Goal: Task Accomplishment & Management: Use online tool/utility

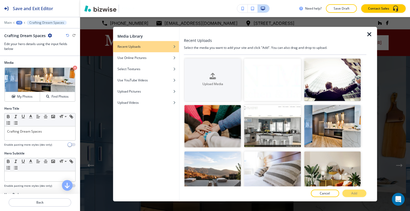
scroll to position [107, 0]
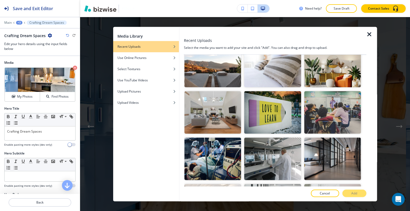
click at [369, 34] on icon "button" at bounding box center [369, 34] width 6 height 6
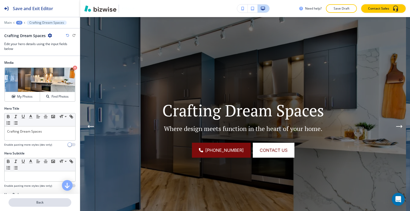
click at [19, 202] on p "Back" at bounding box center [40, 202] width 62 height 5
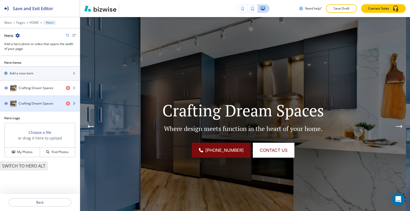
click at [41, 108] on div "button" at bounding box center [40, 109] width 80 height 4
click at [41, 107] on div "button" at bounding box center [40, 109] width 80 height 4
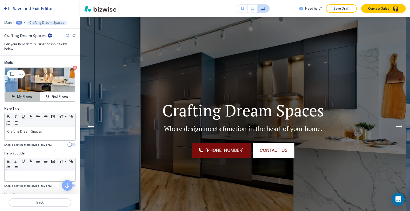
click at [22, 101] on button "My Photos" at bounding box center [22, 96] width 35 height 9
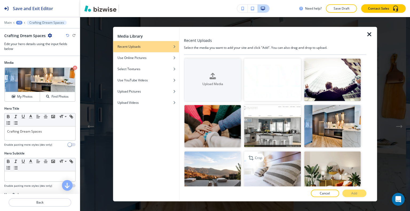
scroll to position [80, 0]
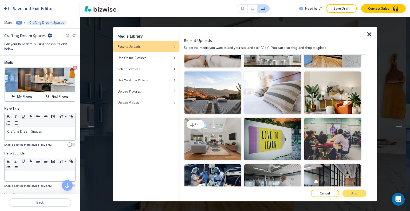
click at [221, 141] on img "button" at bounding box center [212, 139] width 57 height 42
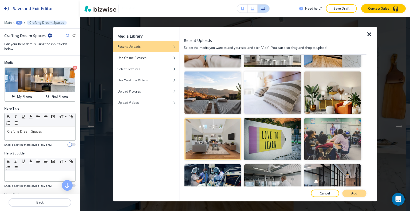
click at [352, 193] on p "Add" at bounding box center [354, 193] width 6 height 5
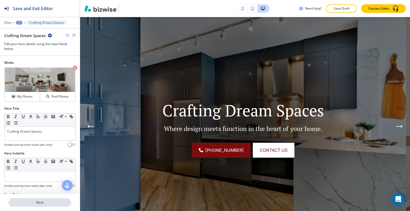
click at [47, 200] on button "Back" at bounding box center [40, 202] width 63 height 9
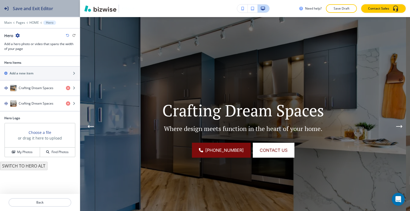
click at [42, 15] on div "Save and Exit Editor" at bounding box center [26, 8] width 53 height 17
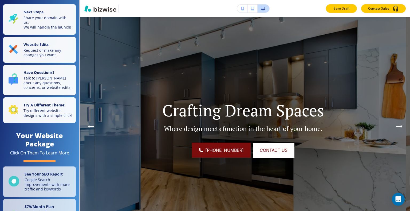
click at [349, 5] on button "Save Draft" at bounding box center [341, 8] width 31 height 9
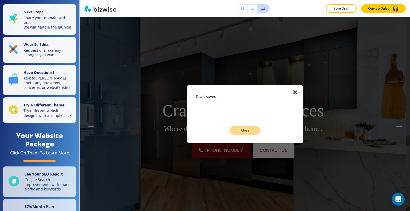
click at [246, 132] on p "Close" at bounding box center [244, 130] width 17 height 5
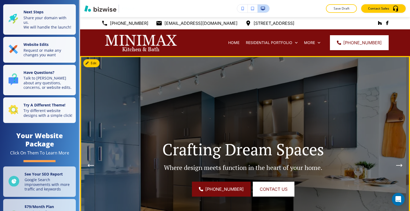
scroll to position [107, 0]
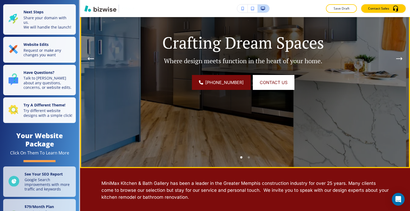
click at [248, 158] on div "Go to slide 2" at bounding box center [249, 157] width 2 height 2
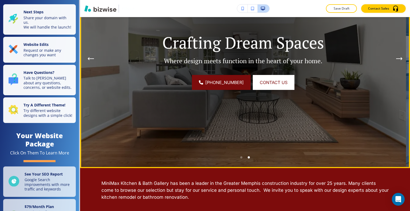
scroll to position [213, 0]
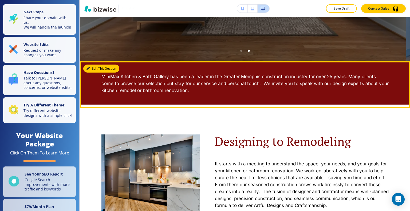
click at [94, 70] on button "Edit This Section" at bounding box center [101, 69] width 36 height 8
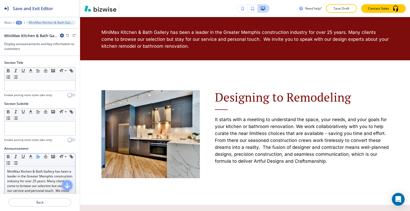
scroll to position [53, 0]
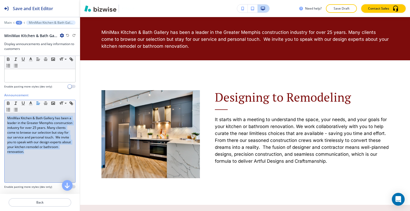
drag, startPoint x: 40, startPoint y: 158, endPoint x: 72, endPoint y: 96, distance: 69.7
click at [1, 89] on div "Section Title Small Normal Large Huge Enable pasting more styles (dev only) Sec…" at bounding box center [40, 125] width 80 height 138
click at [47, 102] on icon "button" at bounding box center [45, 103] width 5 height 5
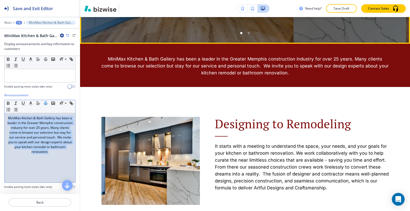
scroll to position [204, 0]
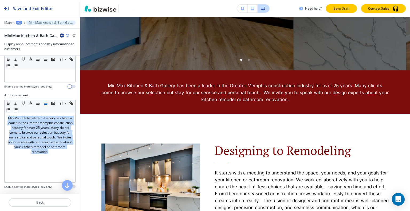
click at [338, 11] on button "Save Draft" at bounding box center [341, 8] width 31 height 9
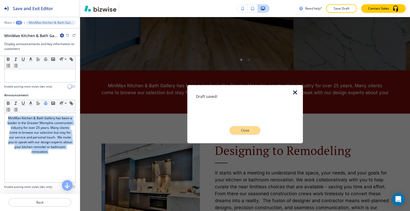
click at [250, 129] on p "Close" at bounding box center [244, 130] width 17 height 5
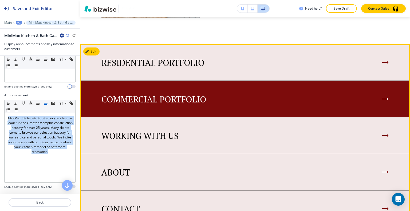
scroll to position [392, 0]
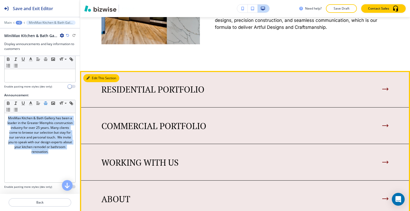
click at [98, 78] on button "Edit This Section" at bounding box center [101, 78] width 36 height 8
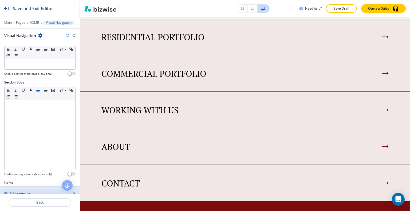
scroll to position [107, 0]
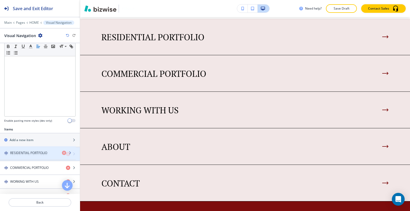
click at [23, 154] on h4 "RESIDENTIAL PORTFOLIO" at bounding box center [28, 154] width 37 height 5
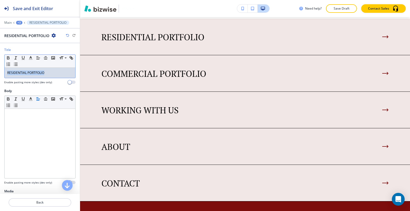
drag, startPoint x: 49, startPoint y: 73, endPoint x: 0, endPoint y: 63, distance: 49.5
click at [0, 63] on div "Title Small Normal Large Huge RESIDENTIAL PORTFOLIO Enable pasting more styles …" at bounding box center [40, 67] width 80 height 41
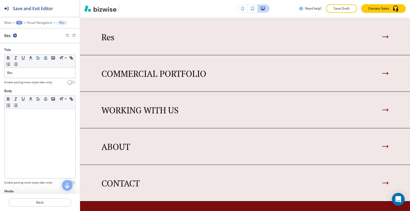
click at [67, 36] on icon "button" at bounding box center [67, 35] width 3 height 3
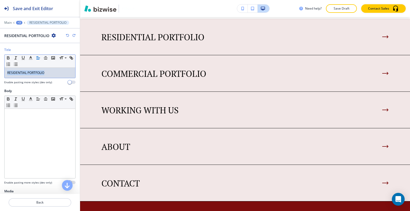
drag, startPoint x: 49, startPoint y: 71, endPoint x: 3, endPoint y: 71, distance: 46.2
click at [2, 71] on div "Title Small Normal Large Huge RESIDENTIAL PORTFOLIO Enable pasting more styles …" at bounding box center [40, 67] width 80 height 41
copy p "RESIDENTIAL PORTFOLIO"
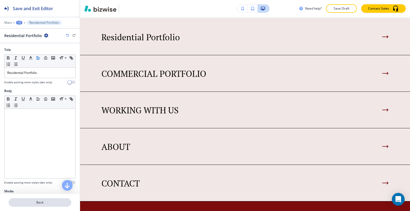
click at [58, 203] on p "Back" at bounding box center [40, 202] width 62 height 5
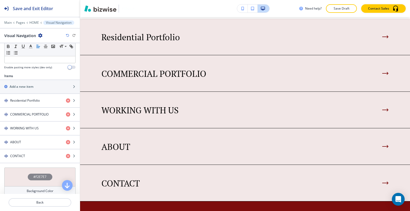
scroll to position [197, 0]
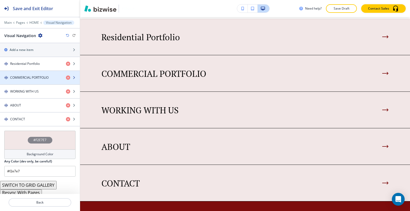
click at [33, 75] on h4 "COMMERCIAL PORTFOLIO" at bounding box center [29, 77] width 38 height 5
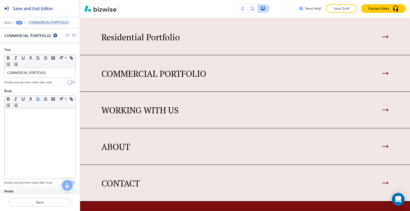
scroll to position [481, 0]
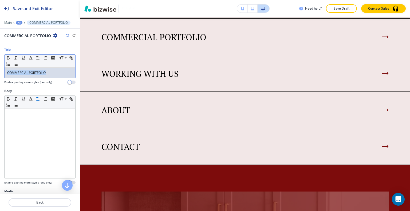
drag, startPoint x: 50, startPoint y: 76, endPoint x: 9, endPoint y: 74, distance: 40.6
click at [1, 73] on div "Title Small Normal Large Huge COMMERCIAL PORTFOLIO Enable pasting more styles (…" at bounding box center [40, 67] width 80 height 41
copy p "COMMERCIAL PORTFOLIO"
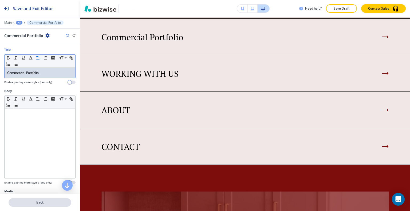
click at [51, 202] on p "Back" at bounding box center [40, 202] width 62 height 5
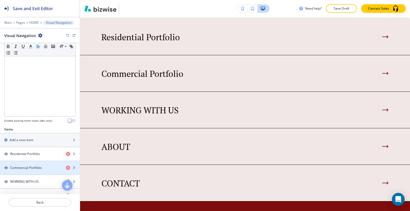
scroll to position [133, 0]
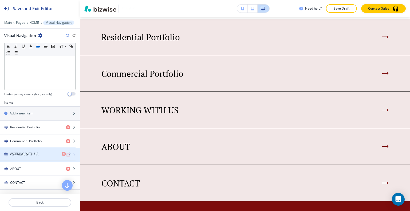
click at [33, 153] on h4 "WORKING WITH US" at bounding box center [24, 155] width 29 height 5
click at [34, 156] on h4 "WORKING WITH US" at bounding box center [24, 155] width 29 height 5
click at [34, 154] on h4 "WORKING WITH US" at bounding box center [24, 155] width 29 height 5
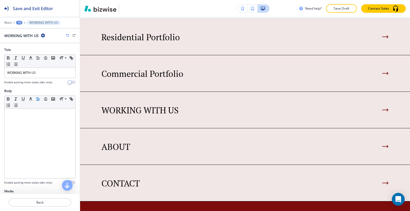
scroll to position [517, 0]
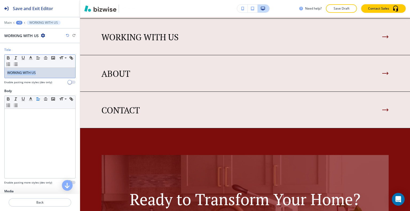
drag, startPoint x: 41, startPoint y: 69, endPoint x: 0, endPoint y: 65, distance: 41.3
click at [0, 68] on div "Title Small Normal Large Huge WORKING WITH US Enable pasting more styles (dev o…" at bounding box center [40, 67] width 80 height 41
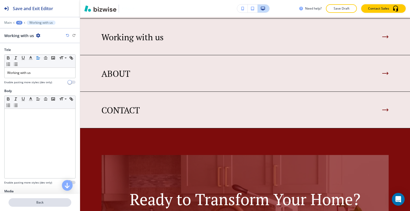
click at [60, 200] on p "Back" at bounding box center [40, 202] width 62 height 5
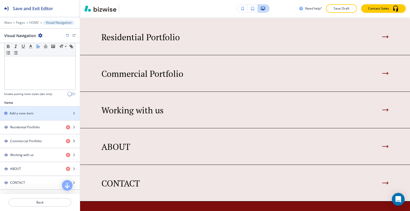
scroll to position [160, 0]
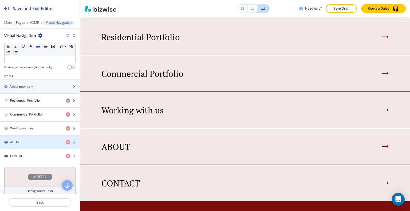
click at [23, 143] on div "ABOUT" at bounding box center [31, 142] width 62 height 5
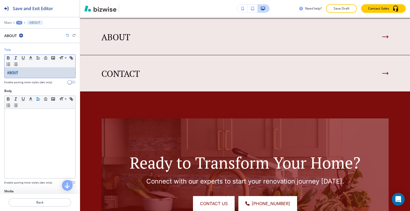
drag, startPoint x: 17, startPoint y: 75, endPoint x: 0, endPoint y: 74, distance: 17.3
click at [0, 74] on div "Title Small Normal Large Huge ABOUT Enable pasting more styles (dev only)" at bounding box center [40, 67] width 80 height 41
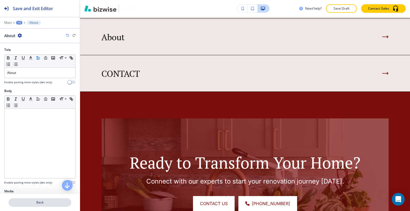
click at [33, 202] on p "Back" at bounding box center [40, 202] width 62 height 5
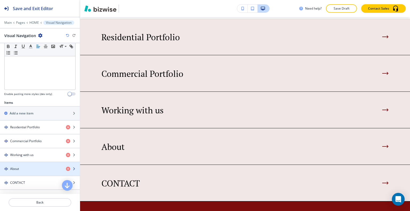
scroll to position [160, 0]
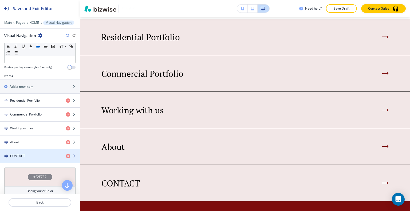
click at [25, 155] on div "CONTACT" at bounding box center [31, 156] width 62 height 5
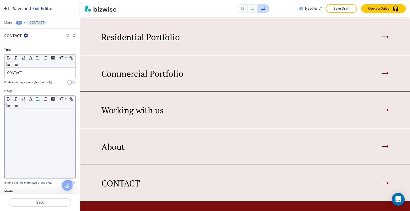
scroll to position [590, 0]
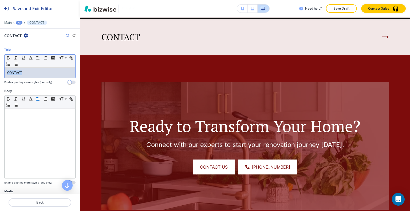
drag, startPoint x: 33, startPoint y: 78, endPoint x: 55, endPoint y: 76, distance: 21.4
click at [1, 76] on div "Title Small Normal Large Huge CONTACT Enable pasting more styles (dev only)" at bounding box center [40, 67] width 80 height 41
click at [32, 70] on p "CONTACT" at bounding box center [39, 72] width 65 height 5
drag, startPoint x: 31, startPoint y: 70, endPoint x: 1, endPoint y: 72, distance: 29.9
click at [0, 70] on div "Title Small Normal Large Huge CONTACT Enable pasting more styles (dev only)" at bounding box center [40, 67] width 80 height 41
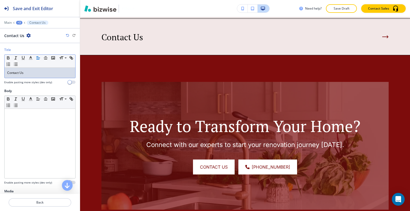
click at [48, 197] on div at bounding box center [40, 196] width 80 height 4
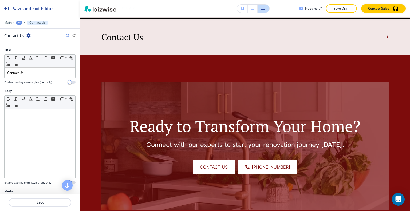
click at [49, 197] on div at bounding box center [40, 196] width 80 height 4
click at [50, 202] on p "Back" at bounding box center [40, 202] width 62 height 5
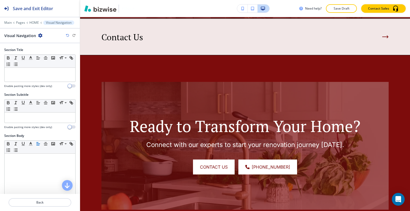
scroll to position [444, 0]
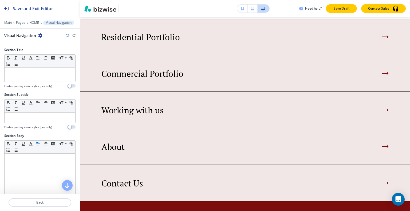
click at [345, 9] on p "Save Draft" at bounding box center [341, 8] width 17 height 5
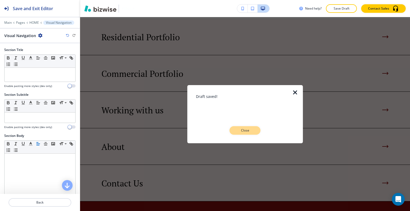
click at [252, 133] on button "Close" at bounding box center [244, 130] width 31 height 9
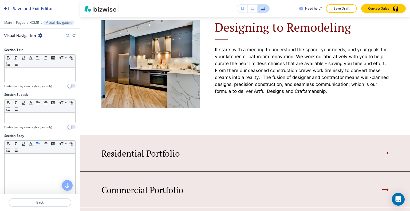
scroll to position [0, 0]
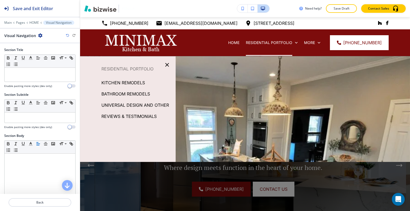
click at [155, 116] on p "REVIEWS & TESTIMONIALS" at bounding box center [128, 116] width 55 height 8
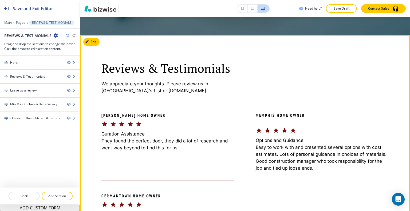
scroll to position [320, 0]
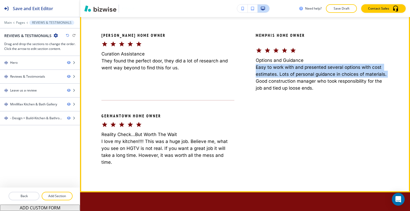
drag, startPoint x: 253, startPoint y: 65, endPoint x: 380, endPoint y: 75, distance: 126.6
click at [390, 74] on div "Reviews & Testimonials We appreciate your thoughts. Please review us in Angie's…" at bounding box center [245, 74] width 330 height 238
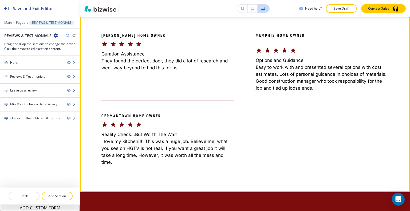
drag, startPoint x: 368, startPoint y: 69, endPoint x: 399, endPoint y: 83, distance: 33.9
click at [399, 83] on div "Reviews & Testimonials We appreciate your thoughts. Please review us in Angie's…" at bounding box center [245, 74] width 330 height 238
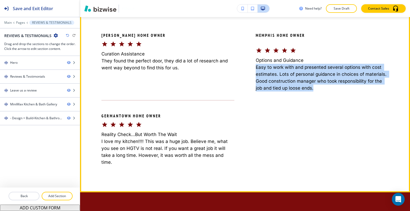
drag, startPoint x: 316, startPoint y: 88, endPoint x: 250, endPoint y: 64, distance: 70.6
click at [250, 64] on div "Memphis Home Owner Options and Guidance Easy to work with and presented several…" at bounding box center [311, 61] width 154 height 59
copy p "Easy to work with and presented several options with cost estimates. Lots of pe…"
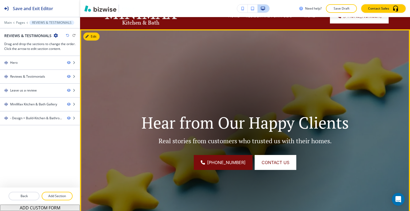
scroll to position [0, 0]
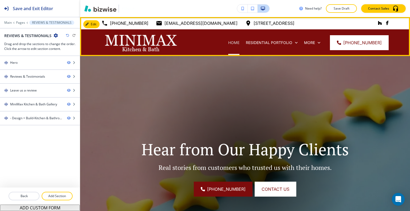
click at [238, 42] on p "HOME" at bounding box center [233, 42] width 11 height 5
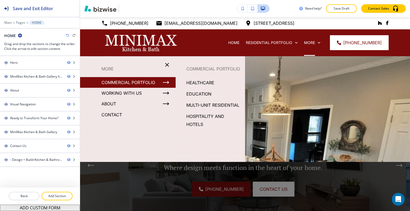
drag, startPoint x: 168, startPoint y: 63, endPoint x: 192, endPoint y: 64, distance: 24.3
click at [168, 64] on icon "button" at bounding box center [167, 65] width 6 height 6
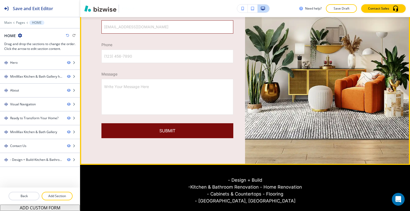
scroll to position [977, 0]
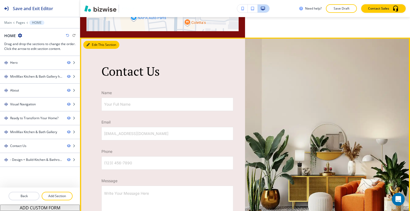
click at [97, 43] on button "Edit This Section" at bounding box center [101, 45] width 36 height 8
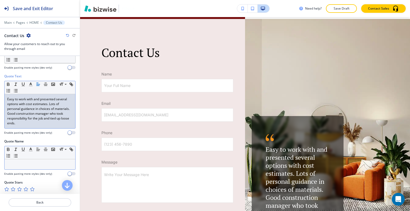
scroll to position [240, 0]
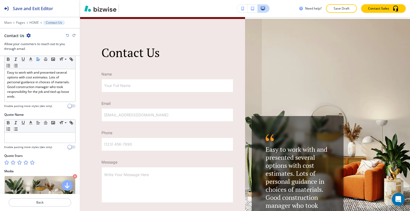
click at [41, 143] on div at bounding box center [39, 144] width 71 height 2
click at [38, 137] on p at bounding box center [39, 137] width 65 height 5
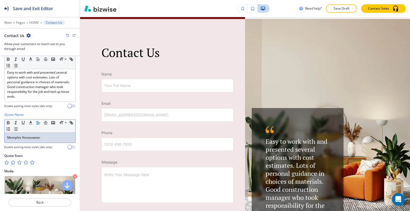
click at [33, 162] on icon "button" at bounding box center [32, 162] width 4 height 4
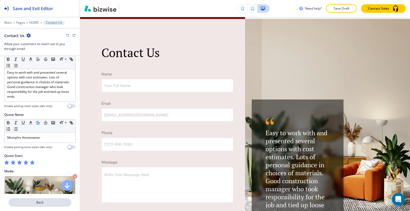
click at [39, 201] on p "Back" at bounding box center [40, 202] width 62 height 5
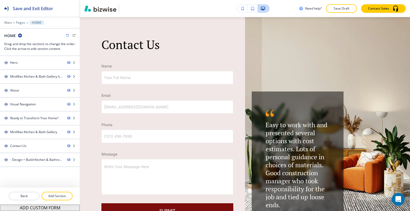
scroll to position [0, 0]
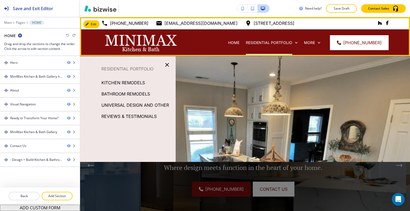
click at [273, 48] on div "RESIDENTIAL PORTFOLIO" at bounding box center [272, 42] width 58 height 27
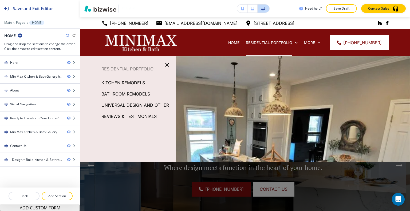
click at [139, 81] on p "KITCHEN REMODELS" at bounding box center [122, 83] width 43 height 8
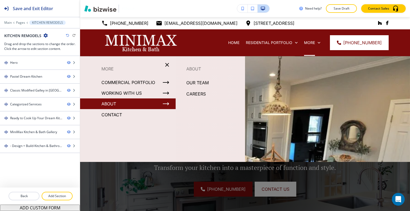
click at [113, 106] on p "ABOUT" at bounding box center [108, 104] width 15 height 8
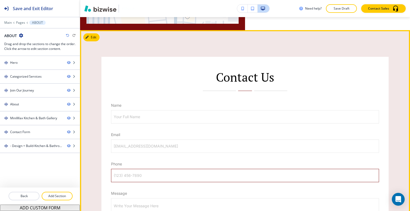
scroll to position [1047, 0]
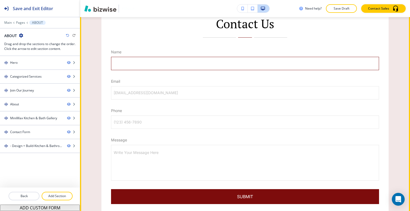
click at [156, 70] on input "Your Full Name" at bounding box center [244, 63] width 267 height 13
click at [153, 99] on input "[EMAIL_ADDRESS][DOMAIN_NAME]" at bounding box center [244, 92] width 267 height 13
drag, startPoint x: 153, startPoint y: 121, endPoint x: 152, endPoint y: 133, distance: 11.3
click at [153, 121] on div "Phone (123) 456-7890 (123) 456-7890" at bounding box center [245, 118] width 272 height 21
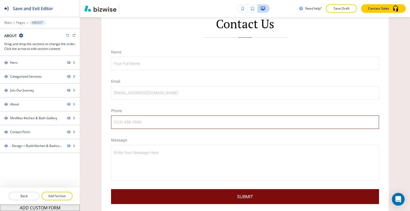
click at [152, 129] on input "(123) 456-7890" at bounding box center [244, 122] width 267 height 13
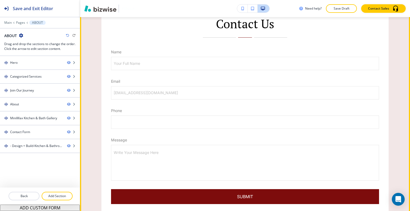
scroll to position [941, 0]
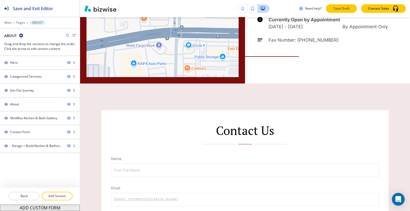
click at [335, 8] on p "Save Draft" at bounding box center [341, 8] width 17 height 5
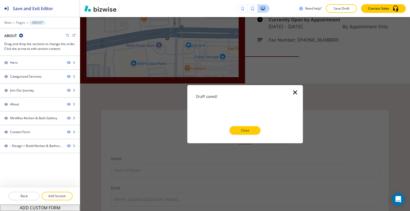
click at [299, 94] on div at bounding box center [298, 114] width 9 height 58
click at [296, 93] on icon "button" at bounding box center [295, 92] width 6 height 6
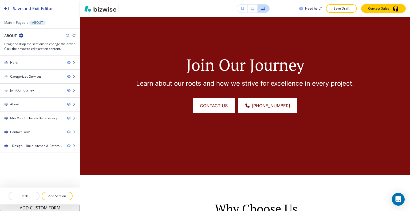
scroll to position [0, 0]
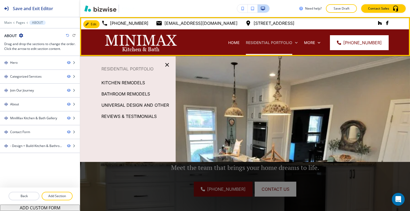
click at [272, 42] on p "RESIDENTIAL PORTFOLIO" at bounding box center [269, 42] width 46 height 5
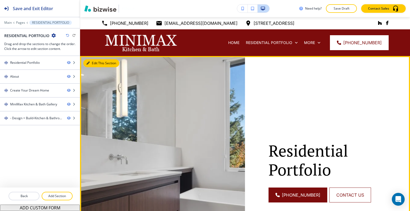
click at [96, 62] on button "Edit This Section" at bounding box center [101, 63] width 36 height 8
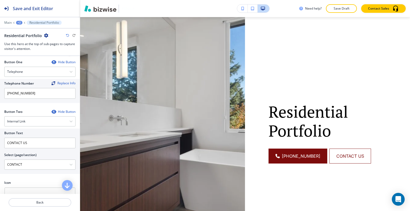
scroll to position [267, 0]
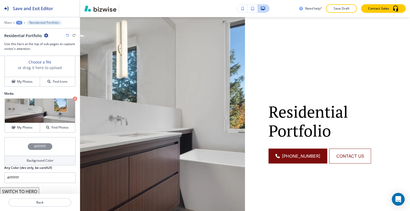
click at [28, 145] on div "#FFFFFF" at bounding box center [40, 146] width 25 height 7
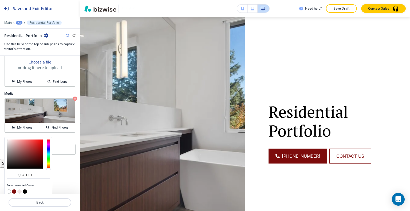
scroll to position [339, 0]
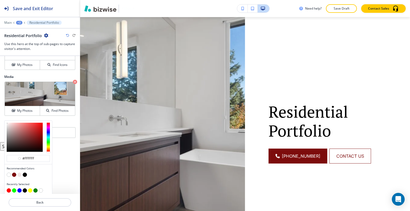
click at [20, 173] on button "button" at bounding box center [19, 175] width 4 height 4
type input "#f2e7e7"
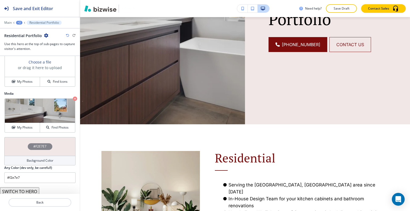
scroll to position [0, 0]
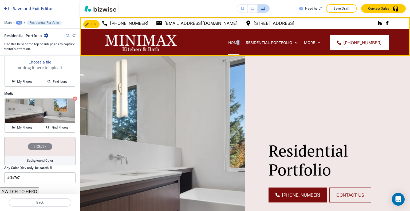
click at [241, 40] on div "HOME" at bounding box center [234, 42] width 18 height 27
click at [239, 41] on p "HOME" at bounding box center [233, 42] width 11 height 5
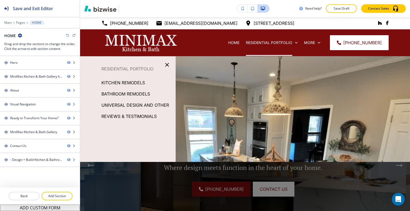
click at [94, 96] on div "Edit 901-386-6868 customercare@minimaxdesign.com 2945 Brother Blvd, Bartlett, T…" at bounding box center [245, 114] width 330 height 194
click at [166, 65] on icon "button" at bounding box center [167, 65] width 6 height 6
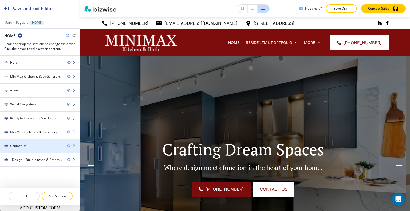
click at [49, 149] on div at bounding box center [40, 150] width 80 height 4
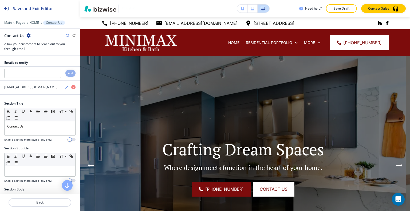
scroll to position [996, 0]
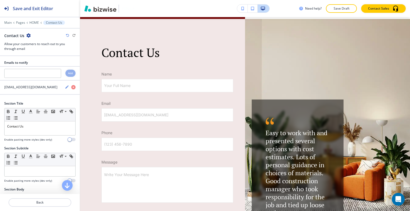
click at [29, 34] on icon "button" at bounding box center [28, 35] width 4 height 4
click at [38, 50] on button "Duplicate Section" at bounding box center [43, 53] width 34 height 9
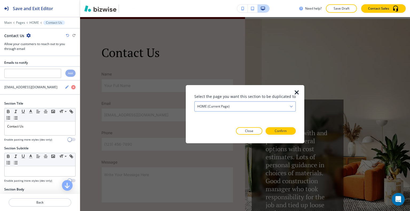
click at [257, 104] on div "HOME (current page)" at bounding box center [245, 106] width 101 height 10
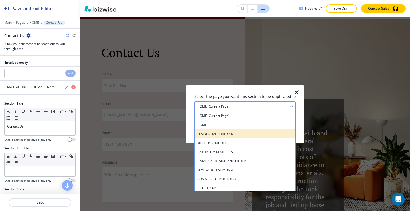
click at [240, 132] on h4 "RESIDENTIAL PORTFOLIO" at bounding box center [245, 133] width 96 height 5
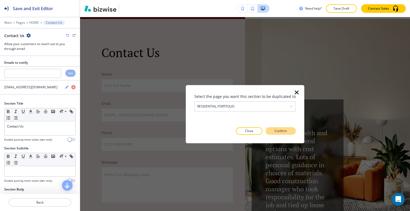
click at [272, 132] on button "Confirm" at bounding box center [280, 130] width 30 height 7
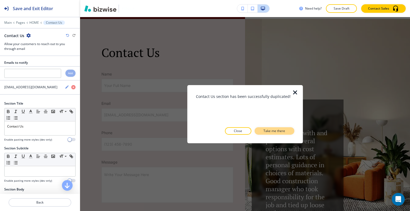
click at [278, 132] on p "Take me there" at bounding box center [274, 131] width 22 height 5
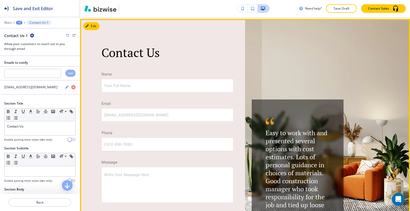
scroll to position [830, 0]
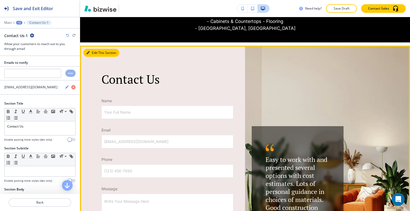
click at [95, 51] on button "Edit This Section" at bounding box center [101, 53] width 36 height 8
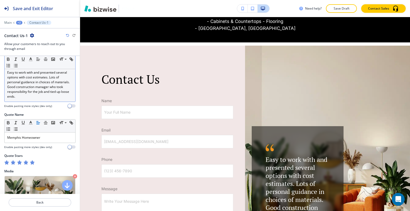
scroll to position [213, 0]
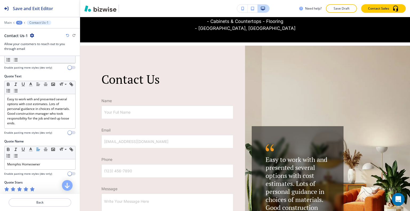
click at [44, 129] on div at bounding box center [39, 130] width 71 height 2
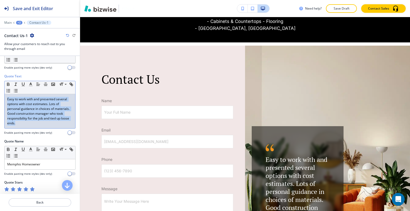
drag, startPoint x: 38, startPoint y: 123, endPoint x: 0, endPoint y: 85, distance: 54.1
click at [0, 85] on div "Quote Text Small Normal Large Huge Easy to work with and presented several opti…" at bounding box center [40, 106] width 80 height 65
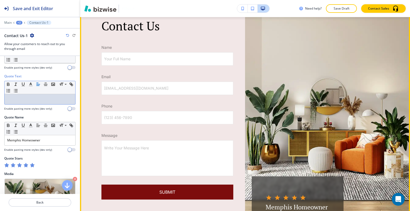
scroll to position [910, 0]
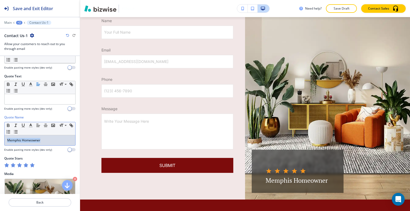
drag, startPoint x: 51, startPoint y: 138, endPoint x: 0, endPoint y: 137, distance: 51.2
click at [0, 137] on div "Quote Name Small Normal Large Huge Memphis Homeowner Enable pasting more styles…" at bounding box center [40, 135] width 80 height 41
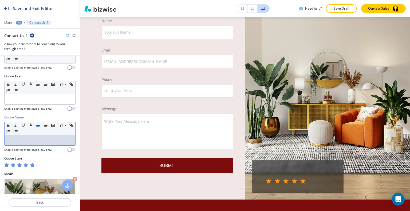
scroll to position [187, 0]
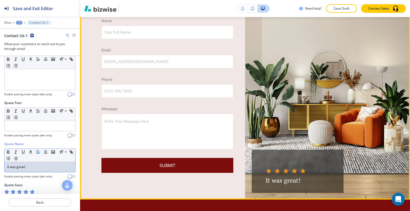
click at [305, 141] on img at bounding box center [327, 83] width 165 height 234
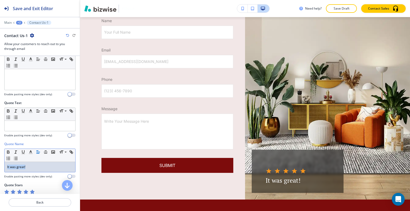
drag, startPoint x: 29, startPoint y: 164, endPoint x: 0, endPoint y: 164, distance: 29.1
click at [0, 164] on div "Quote Name Small Normal Large Huge It was great! Enable pasting more styles (de…" at bounding box center [40, 162] width 80 height 41
copy p "It was great!"
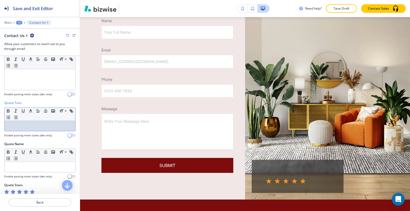
drag, startPoint x: 25, startPoint y: 130, endPoint x: 22, endPoint y: 124, distance: 6.5
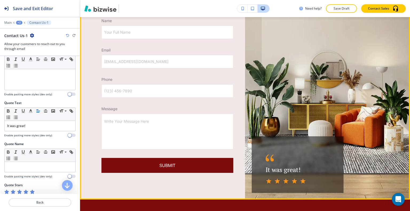
click at [367, 58] on img at bounding box center [327, 83] width 165 height 234
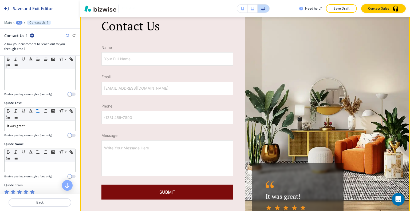
scroll to position [937, 0]
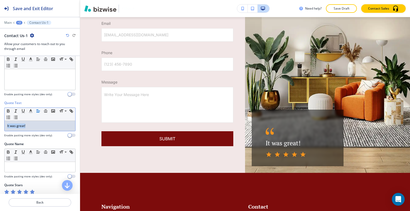
drag, startPoint x: 35, startPoint y: 123, endPoint x: 0, endPoint y: 121, distance: 35.3
click at [0, 121] on div "Quote Text Small Normal Large Huge It was great! Enable pasting more styles (de…" at bounding box center [40, 121] width 80 height 41
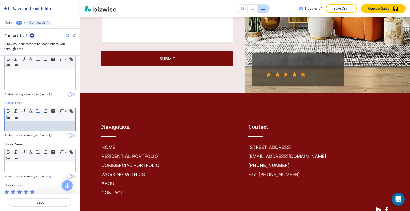
scroll to position [240, 0]
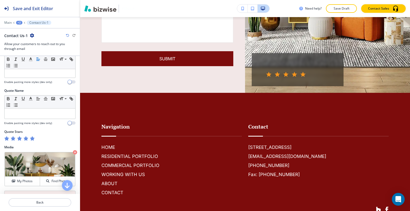
click at [33, 138] on icon "button" at bounding box center [32, 138] width 4 height 4
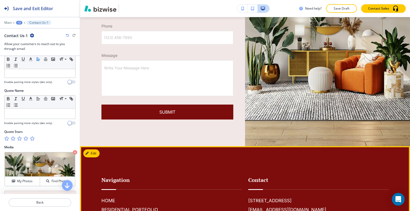
scroll to position [857, 0]
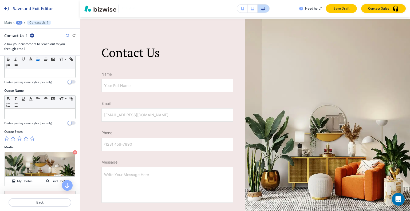
click at [335, 10] on p "Save Draft" at bounding box center [341, 8] width 17 height 5
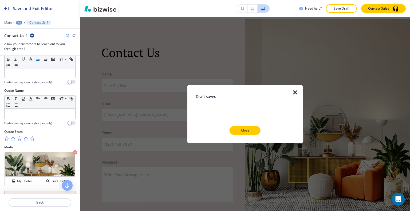
click at [242, 132] on p "Close" at bounding box center [244, 130] width 17 height 5
